Goal: Check status: Check status

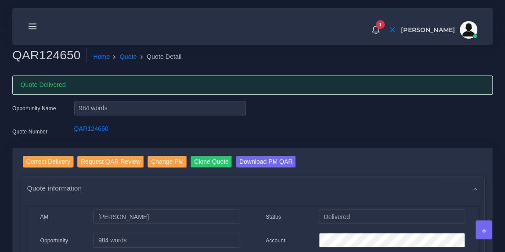
click at [35, 27] on icon at bounding box center [33, 27] width 10 height 10
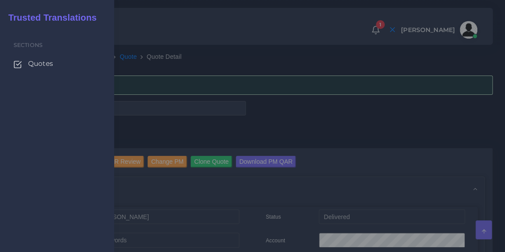
click at [36, 63] on span "Quotes" at bounding box center [40, 64] width 25 height 10
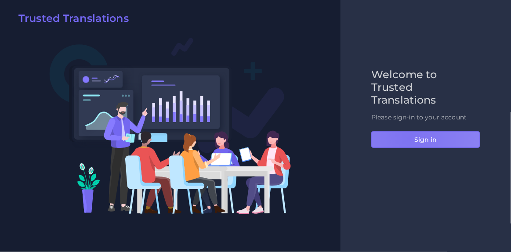
click at [410, 138] on button "Sign in" at bounding box center [425, 139] width 109 height 17
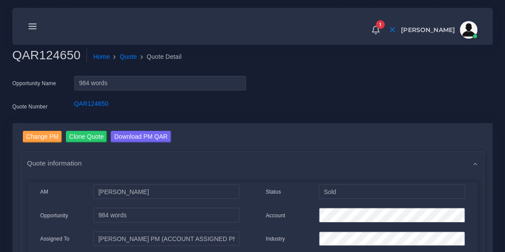
click at [32, 29] on line at bounding box center [32, 29] width 7 height 0
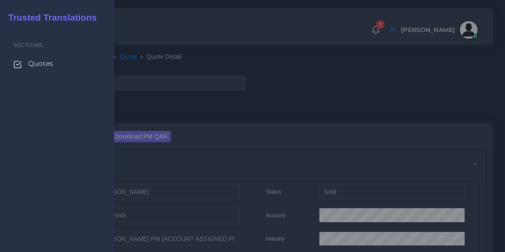
click at [37, 67] on span "Quotes" at bounding box center [40, 64] width 25 height 10
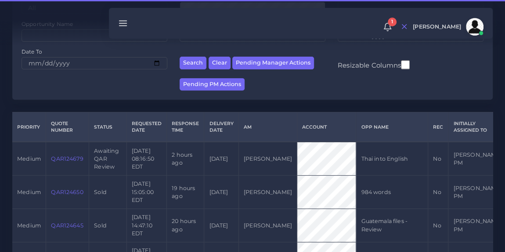
scroll to position [134, 0]
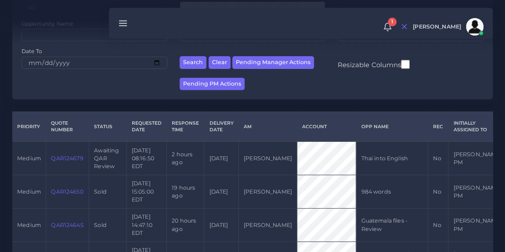
click at [67, 162] on link "QAR124679" at bounding box center [67, 158] width 32 height 7
